Goal: Register for event/course

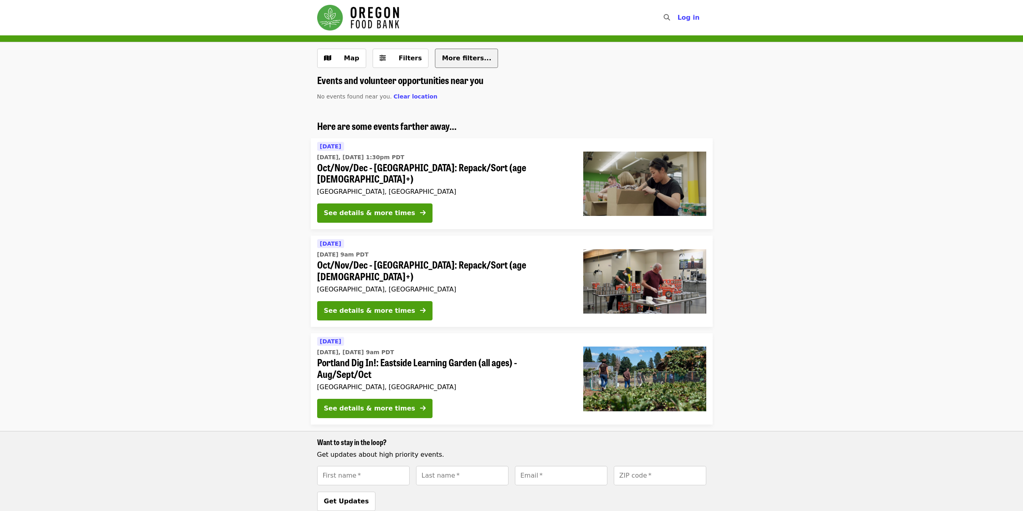
click at [468, 58] on span "More filters..." at bounding box center [466, 58] width 49 height 8
click at [370, 207] on button "See details & more times" at bounding box center [374, 212] width 115 height 19
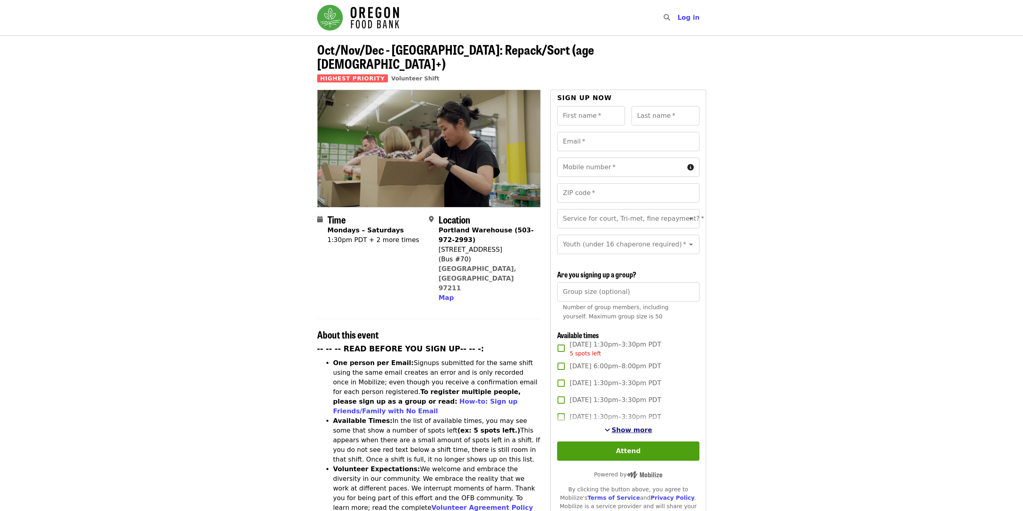
click at [618, 430] on span "Show more" at bounding box center [632, 430] width 41 height 8
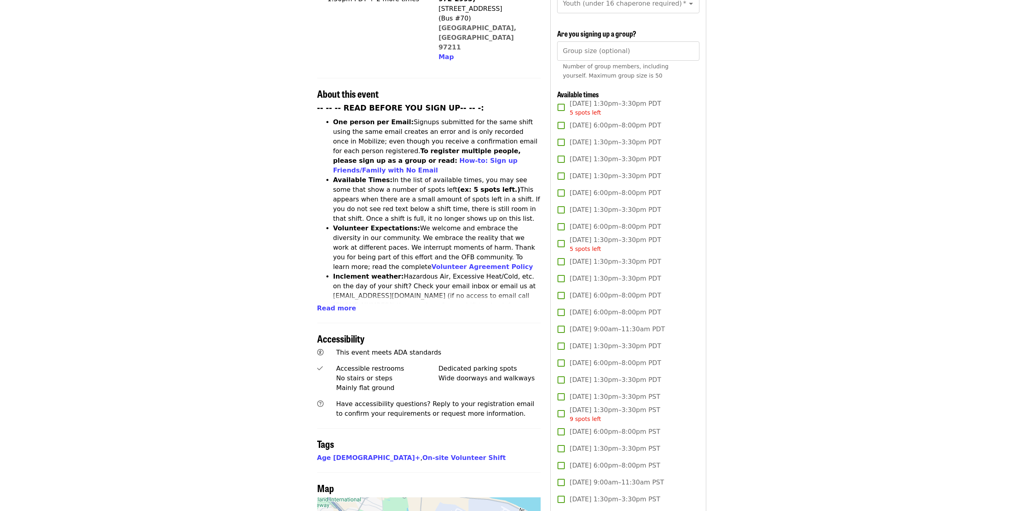
scroll to position [241, 0]
click at [341, 304] on span "Read more" at bounding box center [336, 308] width 39 height 8
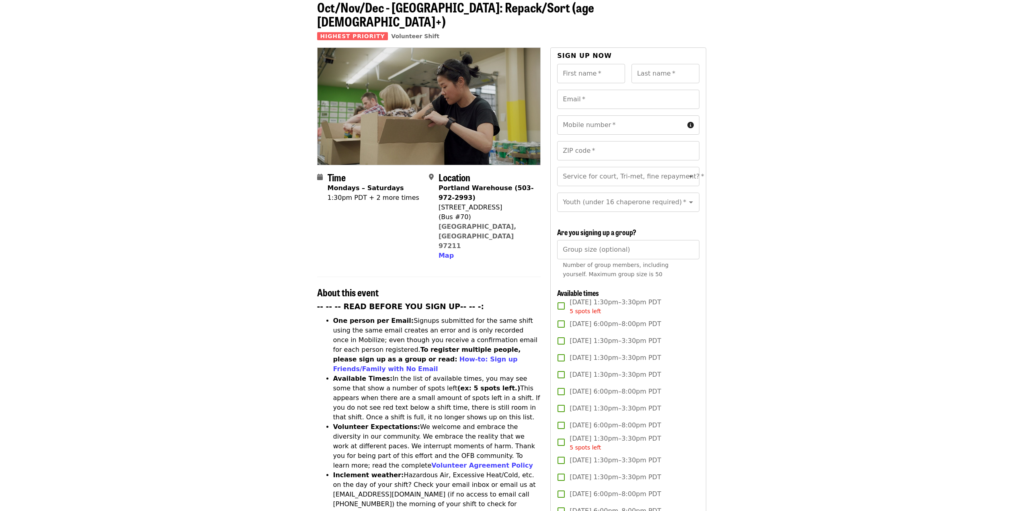
scroll to position [0, 0]
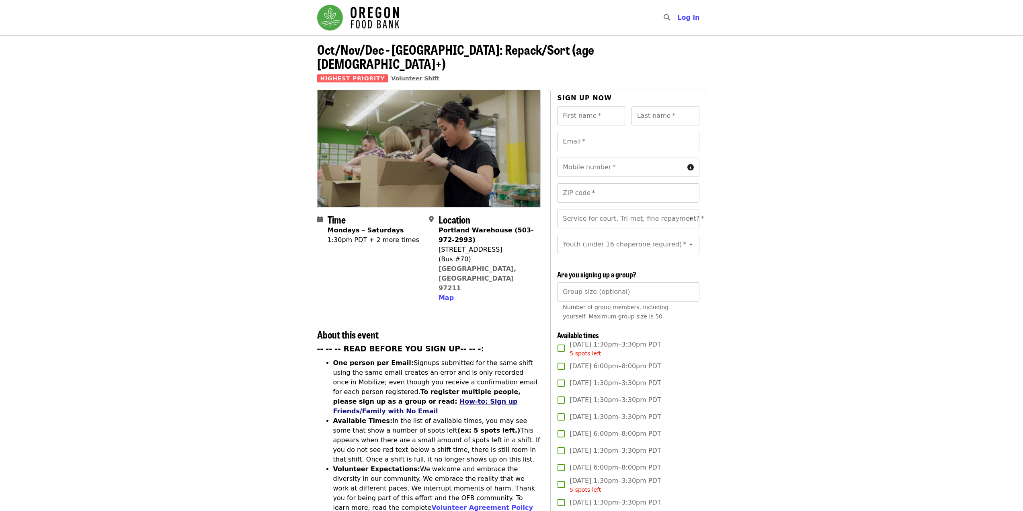
click at [377, 398] on link "How-to: Sign up Friends/Family with No Email" at bounding box center [425, 406] width 185 height 17
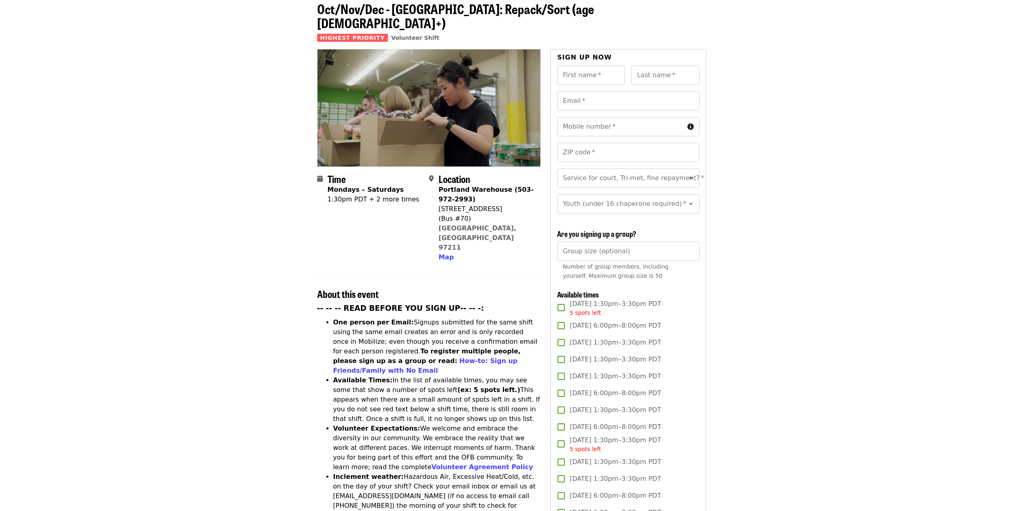
scroll to position [40, 0]
click at [611, 250] on input "Group size (optional)" at bounding box center [628, 251] width 142 height 19
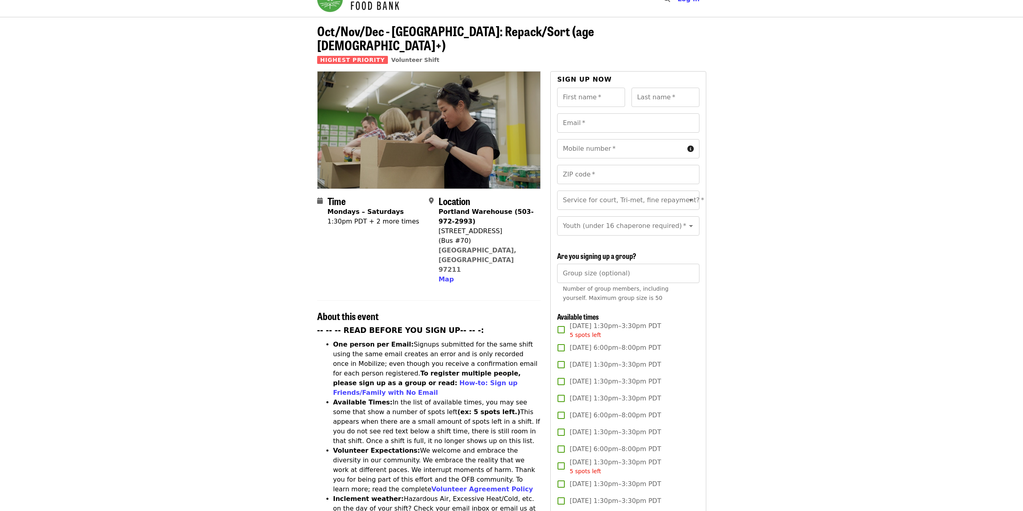
scroll to position [0, 0]
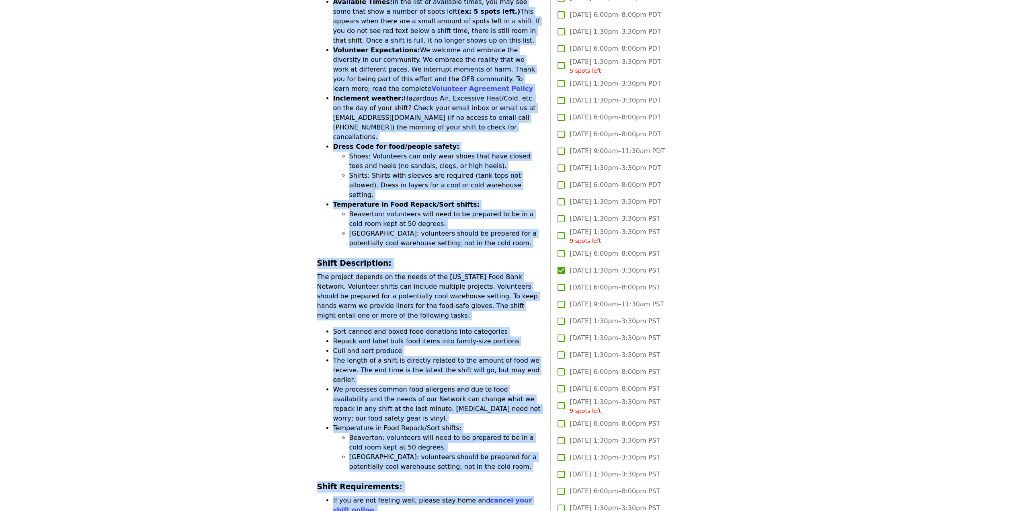
drag, startPoint x: 321, startPoint y: 303, endPoint x: 481, endPoint y: 425, distance: 200.8
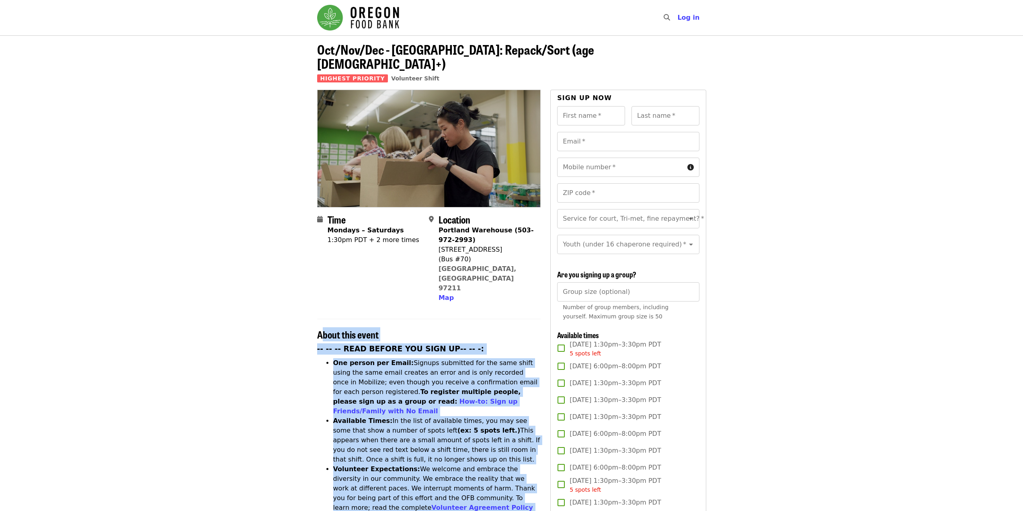
drag, startPoint x: 206, startPoint y: 301, endPoint x: 246, endPoint y: 242, distance: 72.1
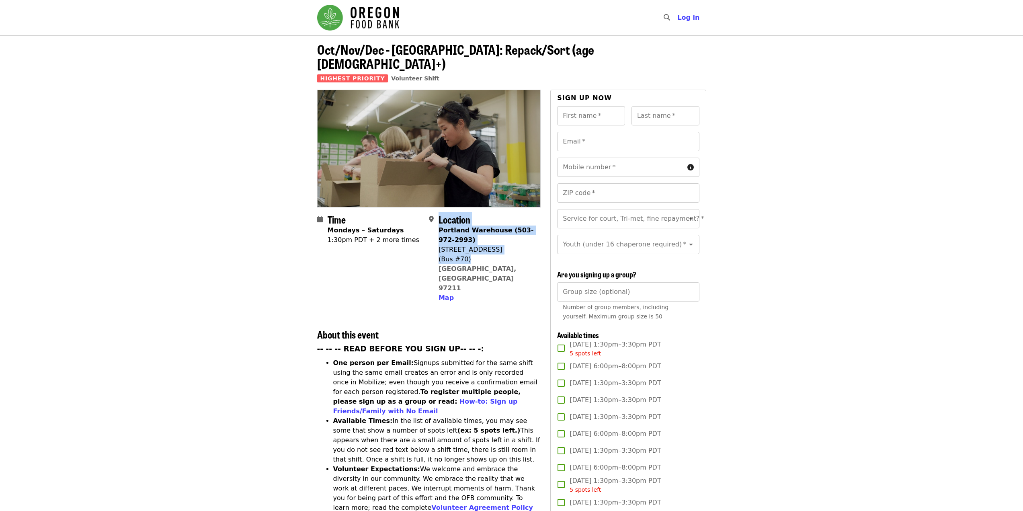
drag, startPoint x: 502, startPoint y: 248, endPoint x: 435, endPoint y: 200, distance: 82.5
click at [435, 214] on div "Location [GEOGRAPHIC_DATA] (503-972-2993) [STREET_ADDRESS] Map" at bounding box center [481, 258] width 105 height 89
click at [500, 254] on div "(Bus #70)" at bounding box center [487, 259] width 96 height 10
drag, startPoint x: 498, startPoint y: 257, endPoint x: 440, endPoint y: 206, distance: 78.1
click at [440, 214] on div "Location [GEOGRAPHIC_DATA] (503-972-2993) [STREET_ADDRESS] Map" at bounding box center [487, 258] width 96 height 89
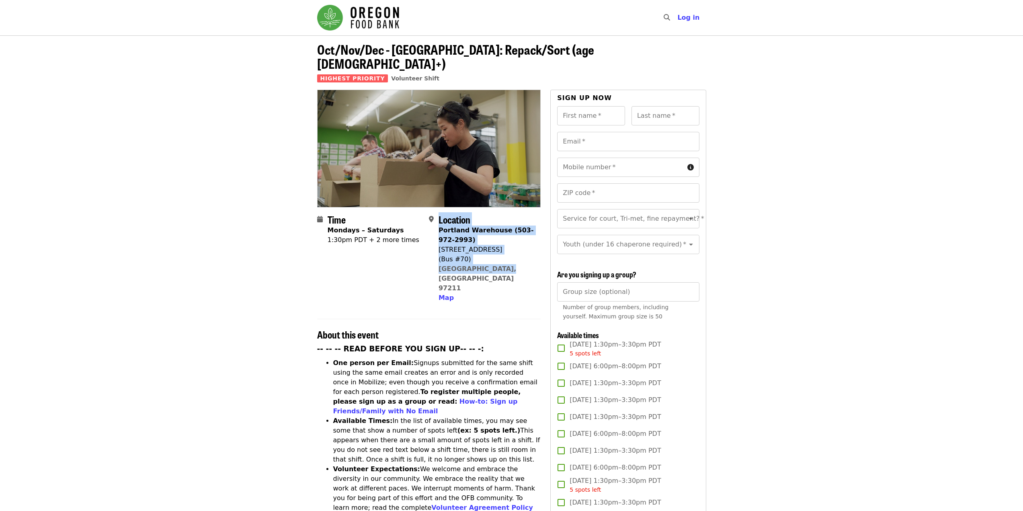
copy div "Location [GEOGRAPHIC_DATA] (503-972-2993) [STREET_ADDRESS]"
